Goal: Information Seeking & Learning: Learn about a topic

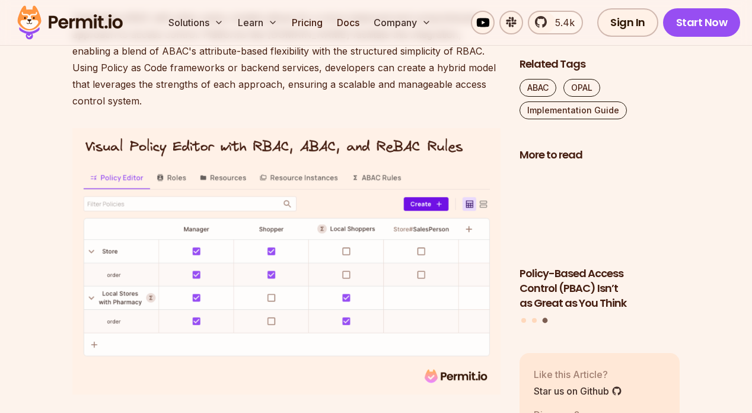
scroll to position [5095, 0]
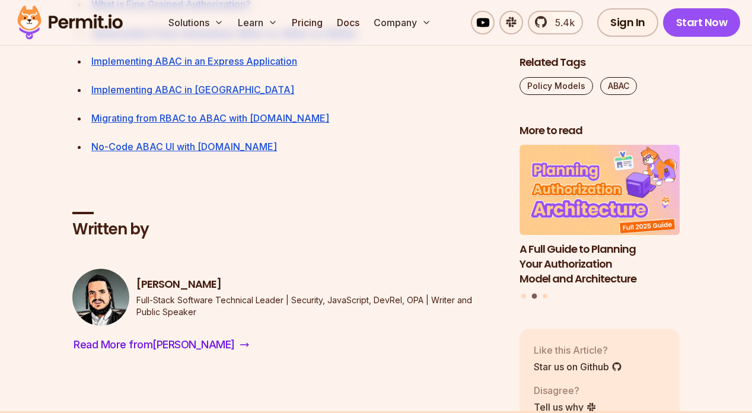
scroll to position [5448, 0]
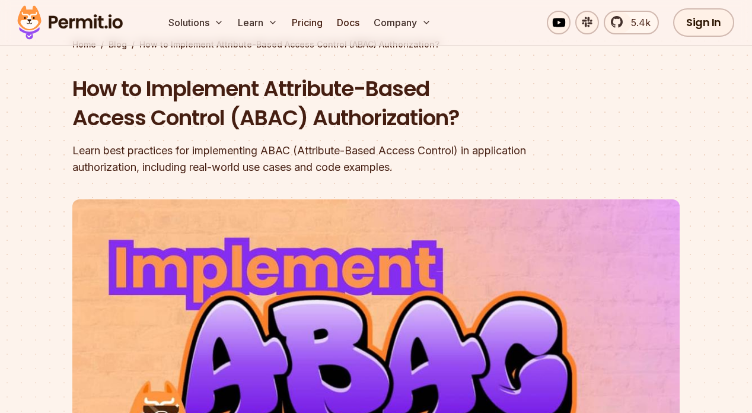
scroll to position [74, 0]
